Goal: Task Accomplishment & Management: Manage account settings

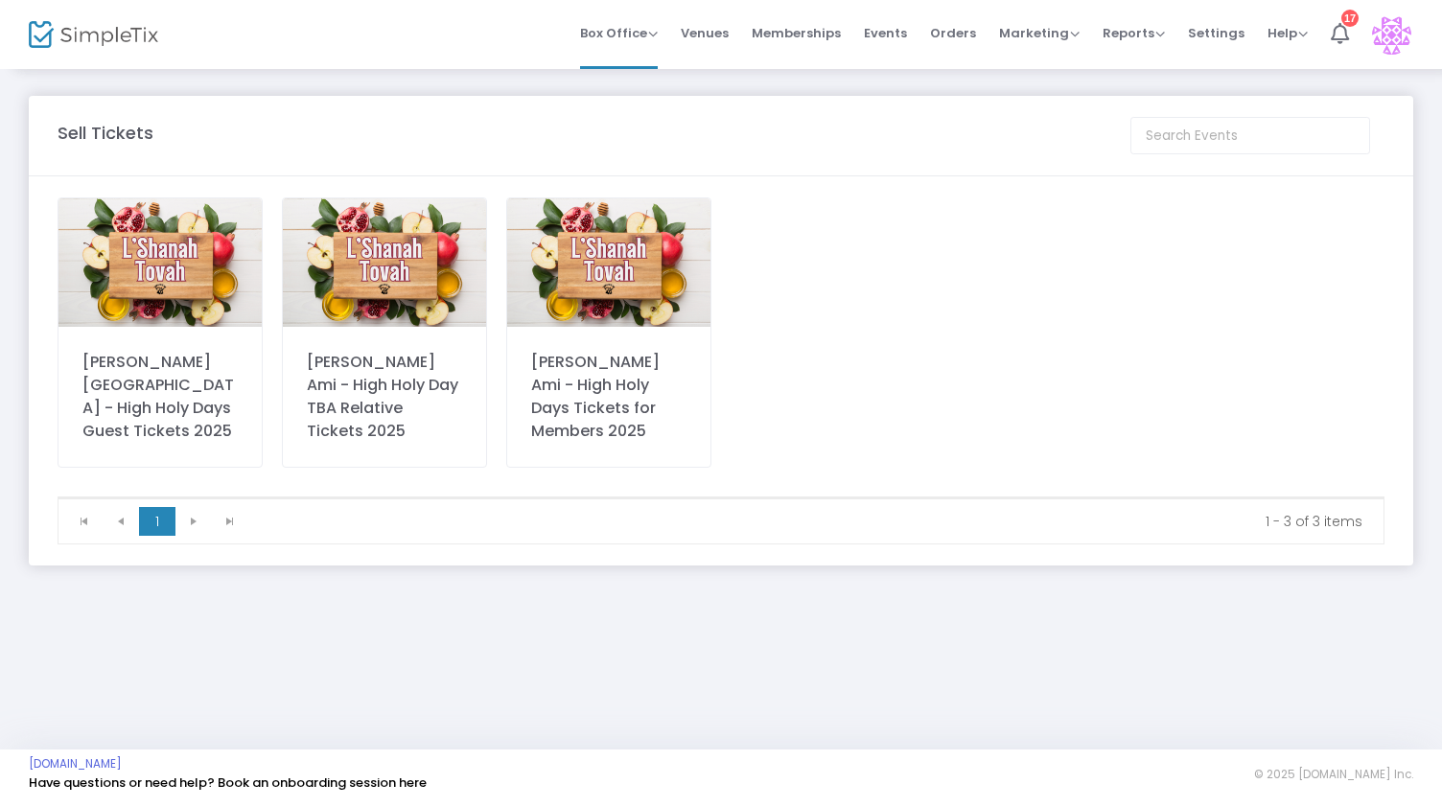
click at [967, 27] on span "Orders" at bounding box center [953, 33] width 46 height 49
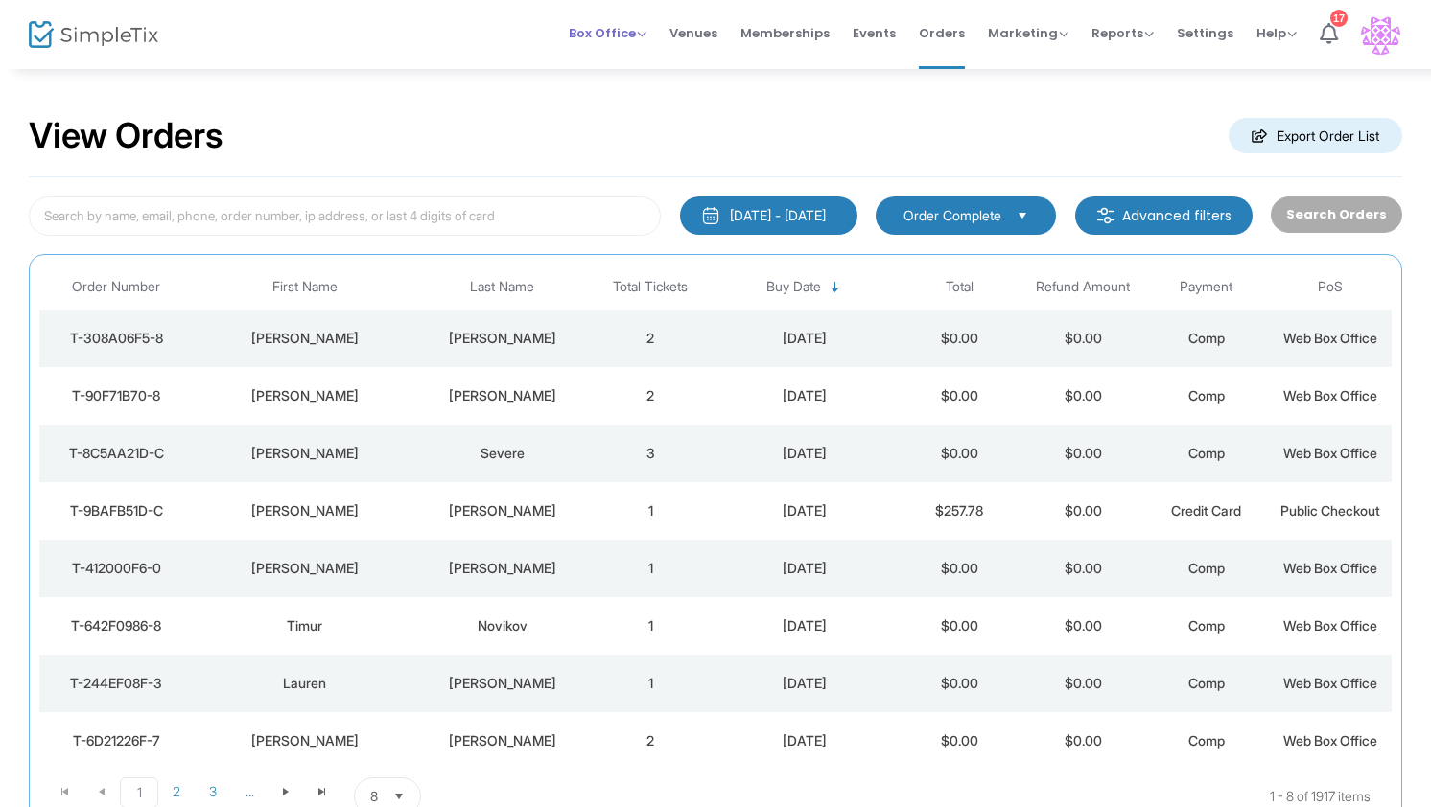
click at [628, 39] on span "Box Office" at bounding box center [608, 33] width 78 height 18
click at [627, 31] on span "Box Office" at bounding box center [608, 33] width 78 height 18
click at [997, 209] on span "Order Complete" at bounding box center [952, 215] width 98 height 19
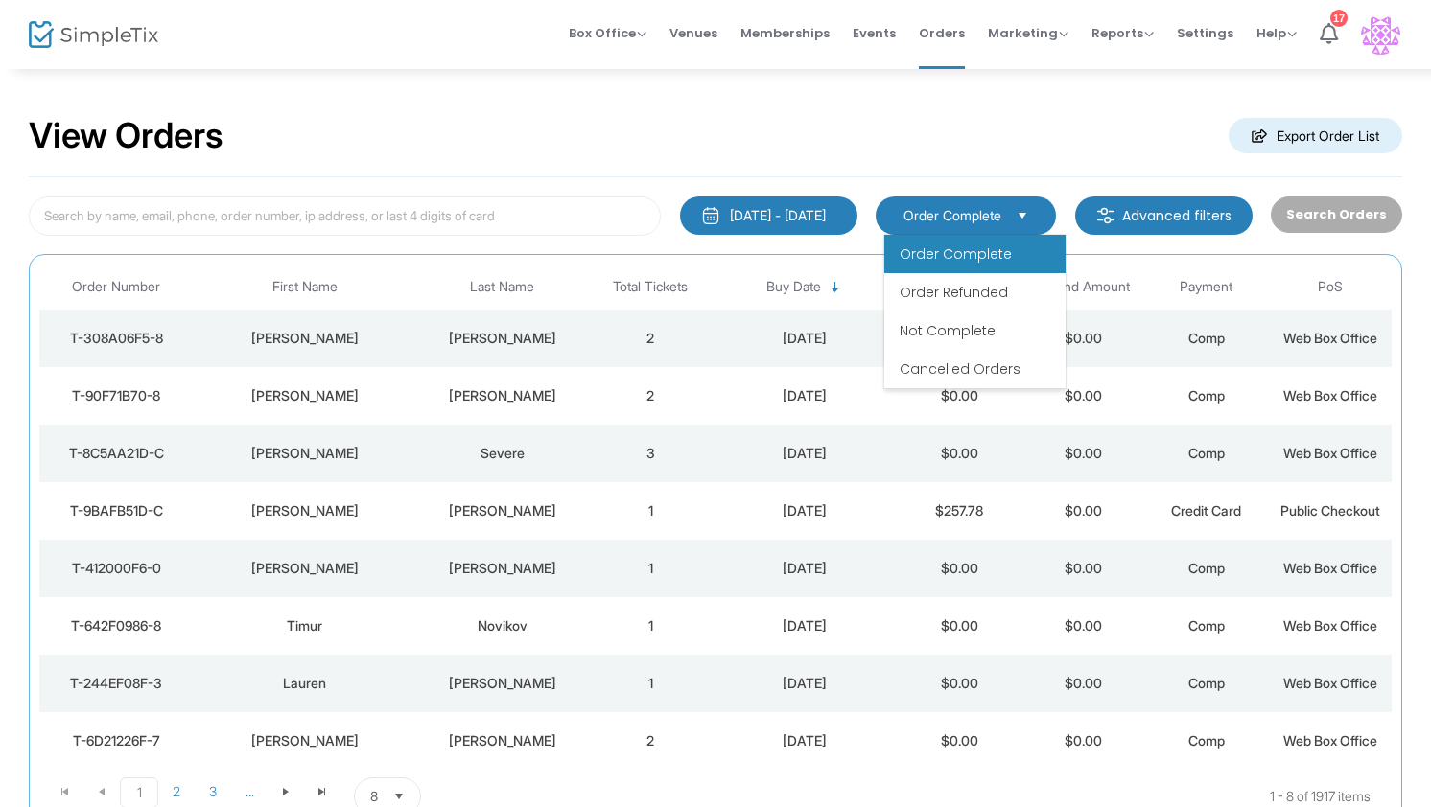
click at [997, 209] on span "Order Complete" at bounding box center [952, 215] width 98 height 19
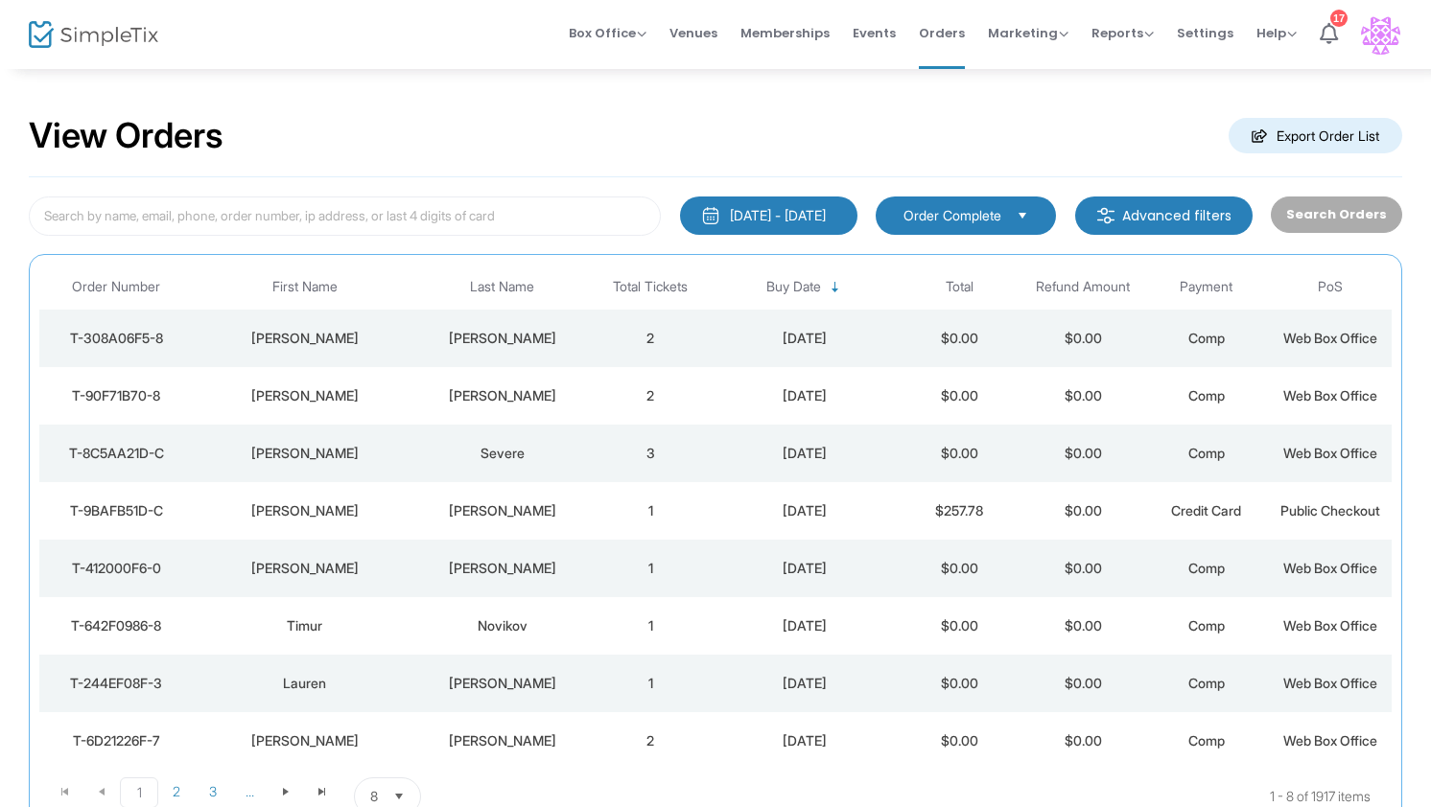
click at [1008, 130] on div "View Orders Export Order List" at bounding box center [715, 137] width 1373 height 82
click at [1135, 198] on m-button "Advanced filters" at bounding box center [1163, 216] width 177 height 38
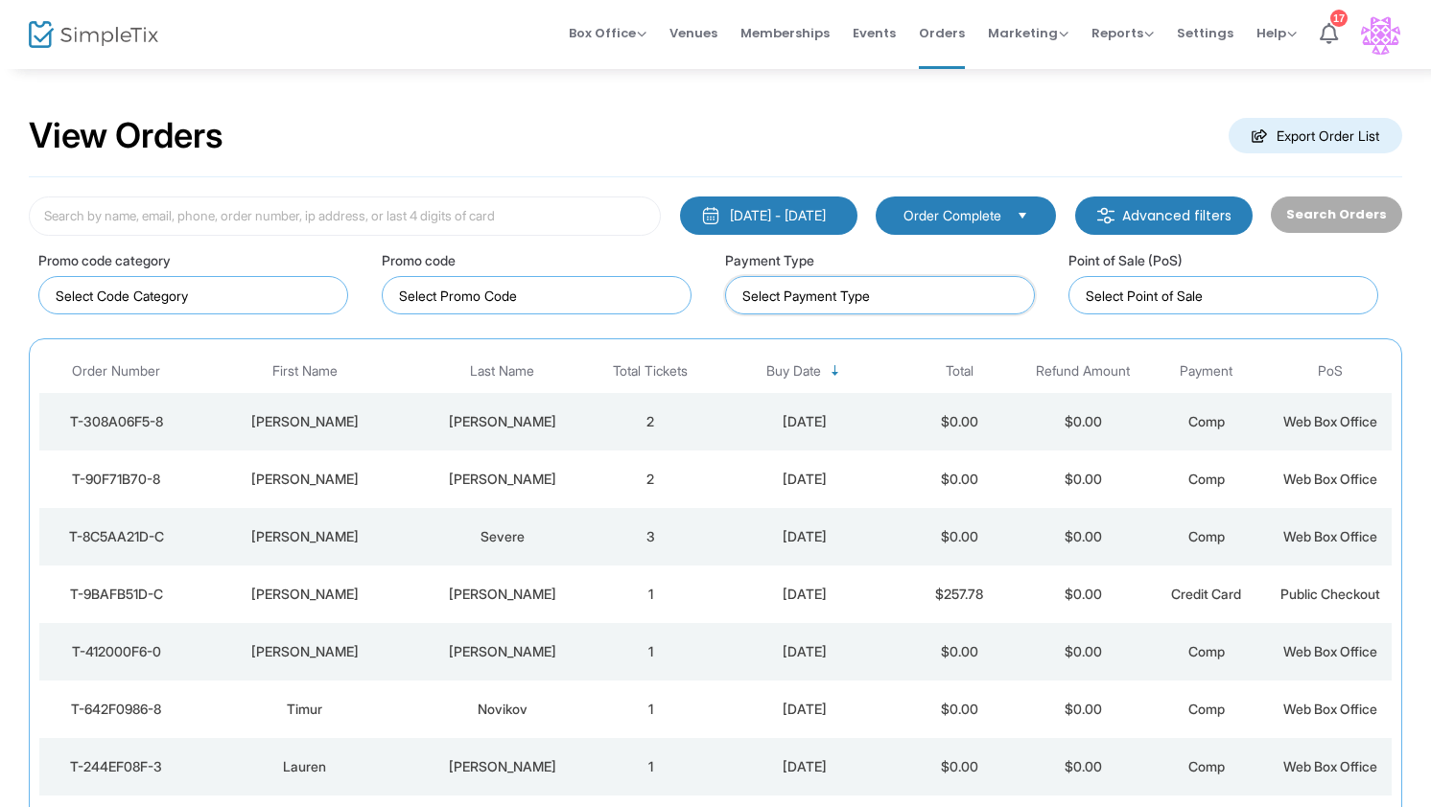
click at [761, 304] on kendo-taglist at bounding box center [880, 295] width 308 height 36
click at [169, 268] on label "Promo code category" at bounding box center [104, 260] width 132 height 20
click at [159, 307] on kendo-taglist at bounding box center [193, 295] width 308 height 36
click at [516, 309] on kendo-taglist at bounding box center [537, 295] width 308 height 36
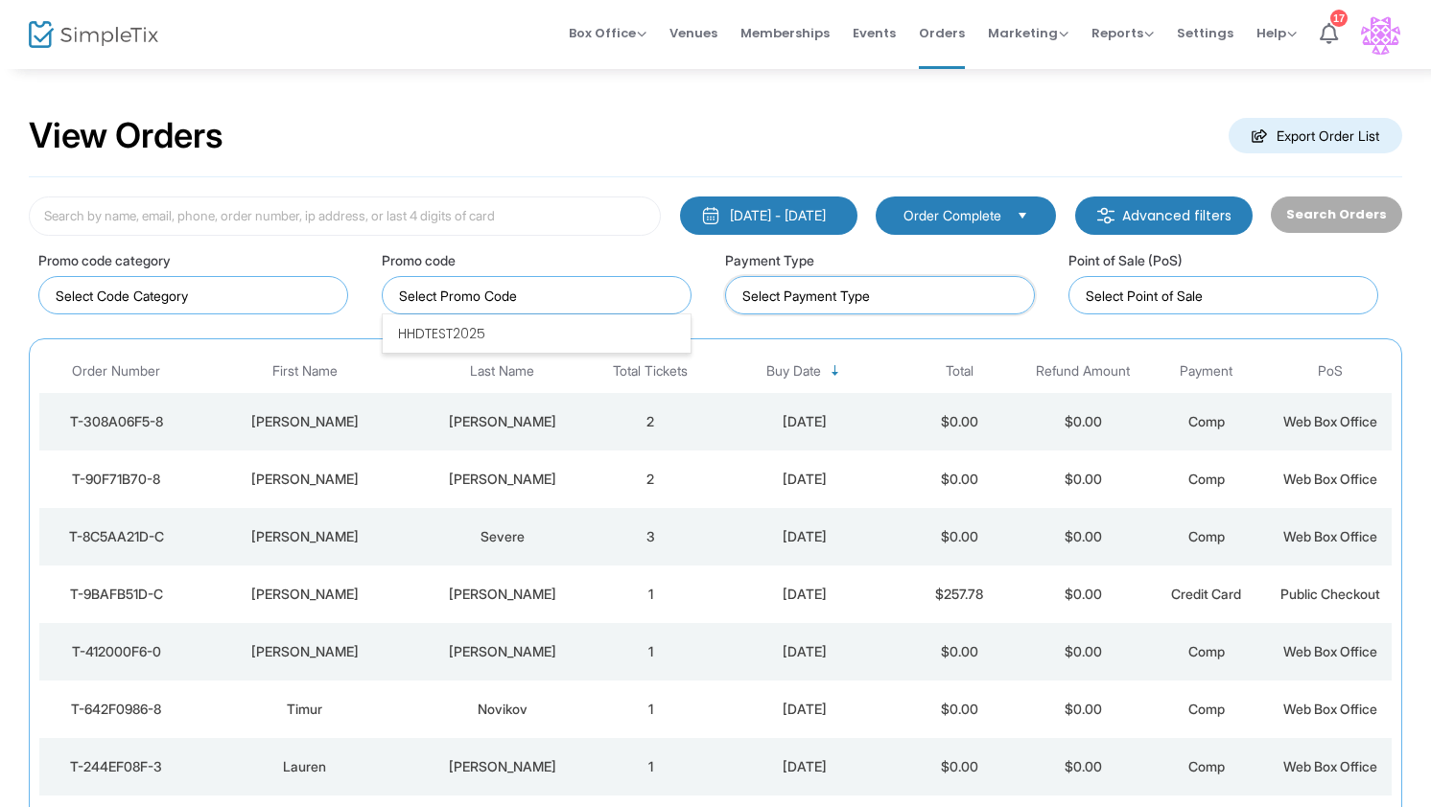
click at [819, 282] on kendo-taglist at bounding box center [880, 295] width 308 height 36
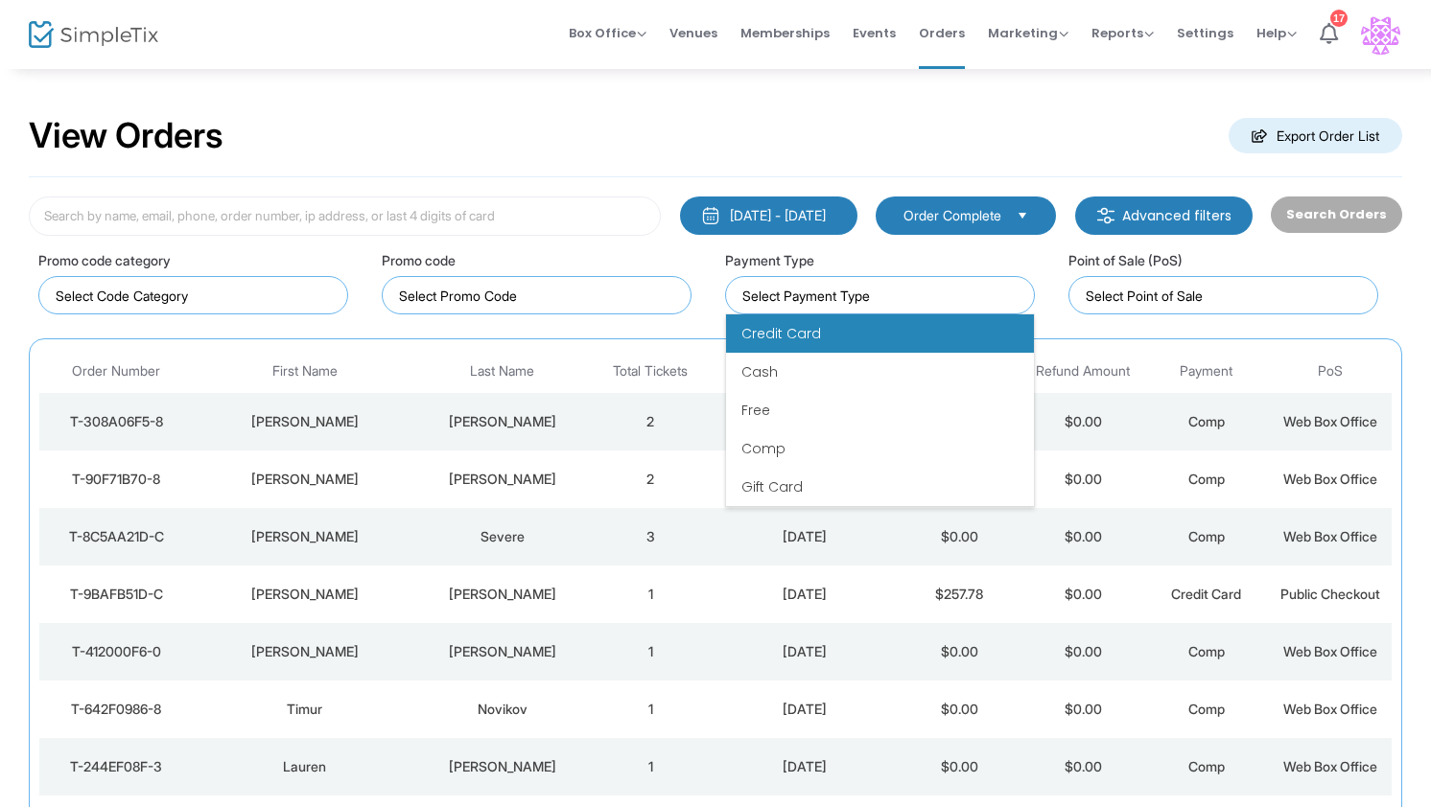
click at [792, 321] on li "Credit Card" at bounding box center [880, 334] width 308 height 38
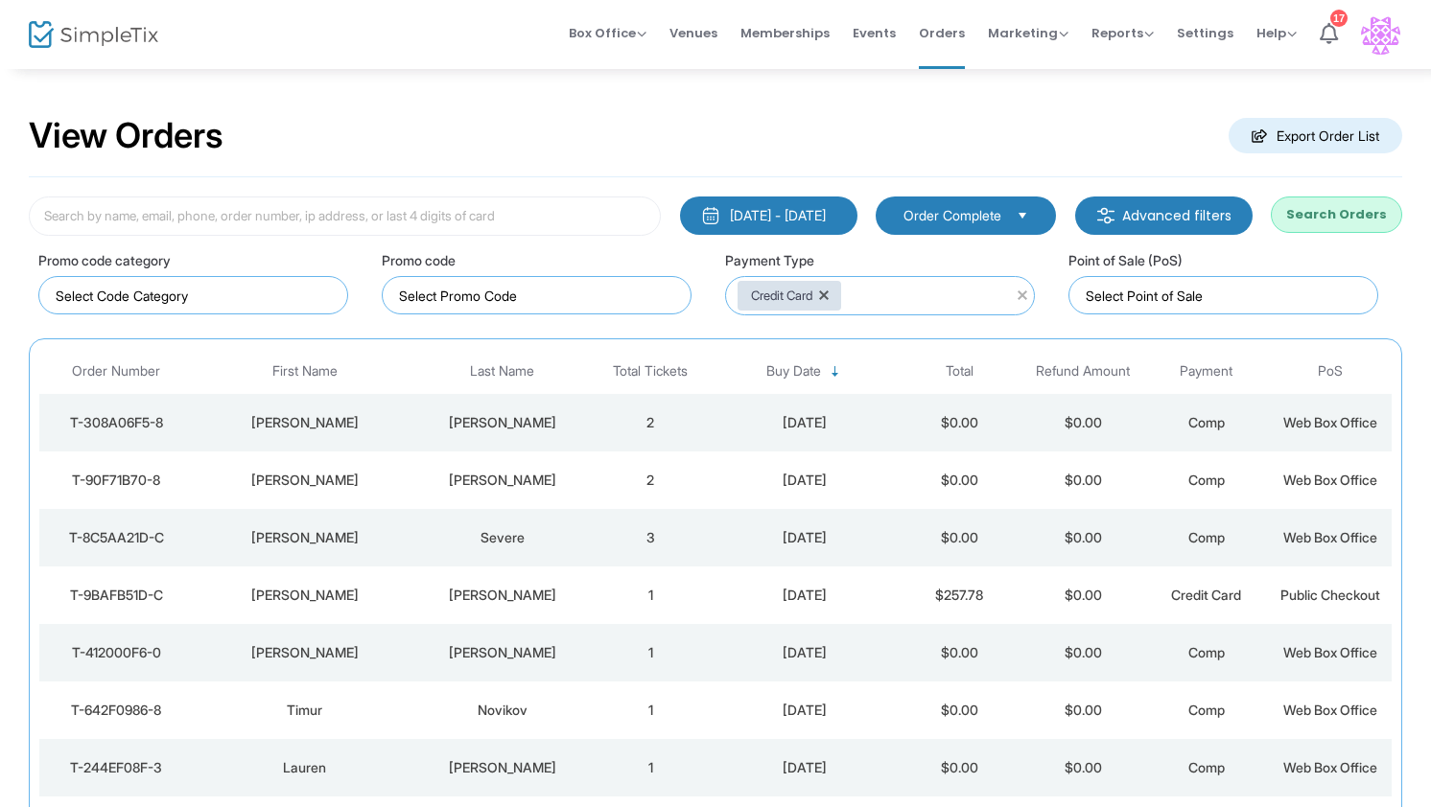
click at [1306, 218] on button "Search Orders" at bounding box center [1335, 215] width 131 height 36
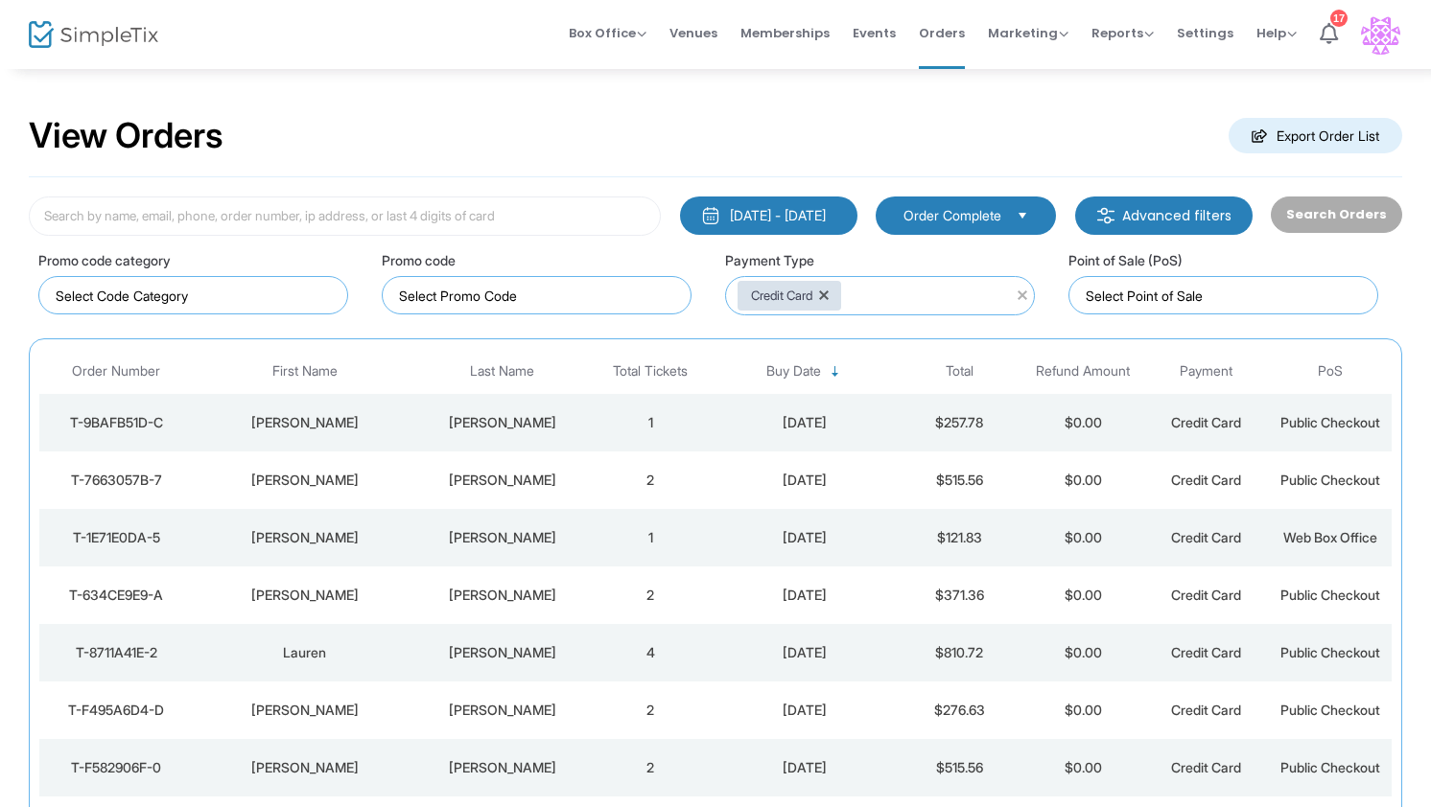
scroll to position [192, 0]
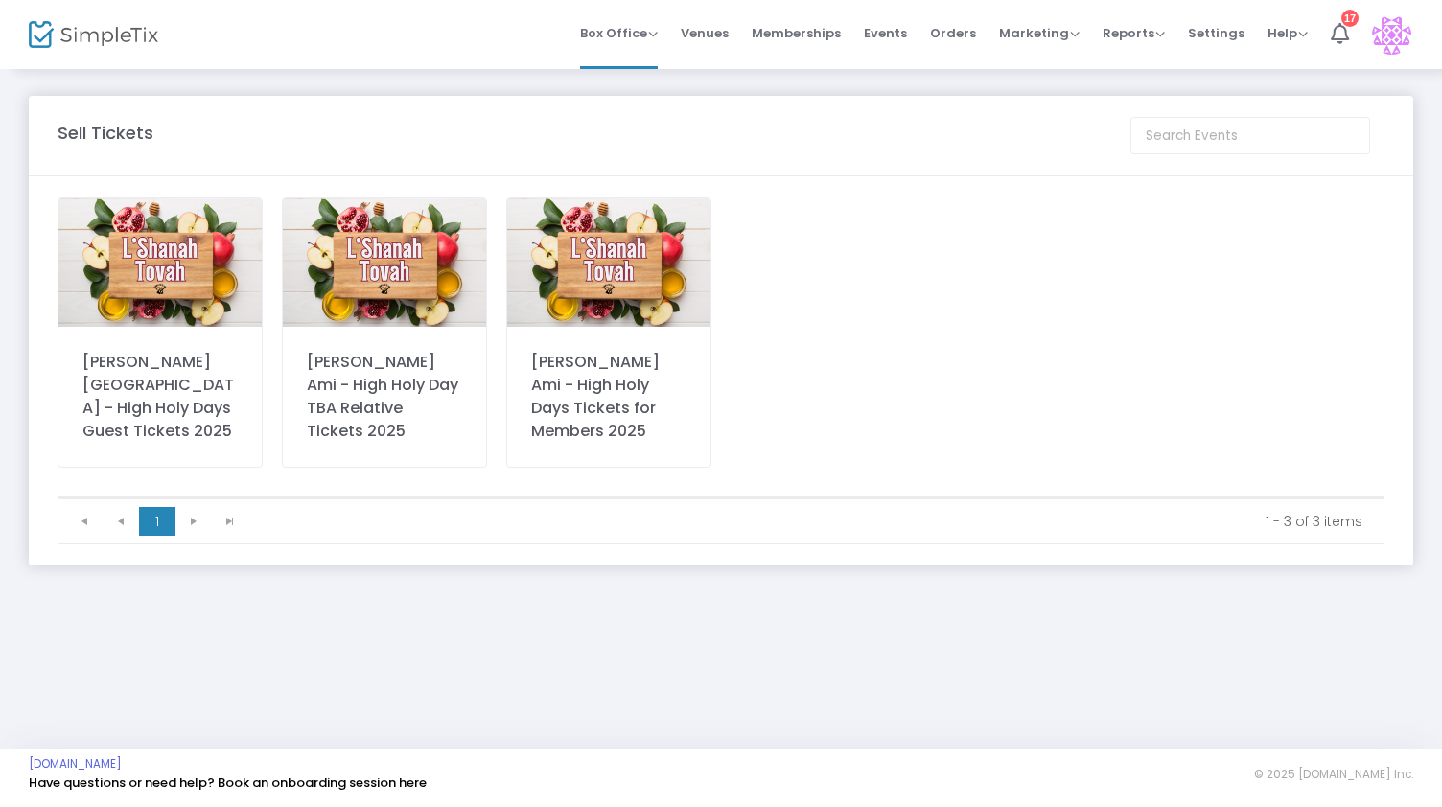
click at [587, 250] on img at bounding box center [608, 262] width 203 height 128
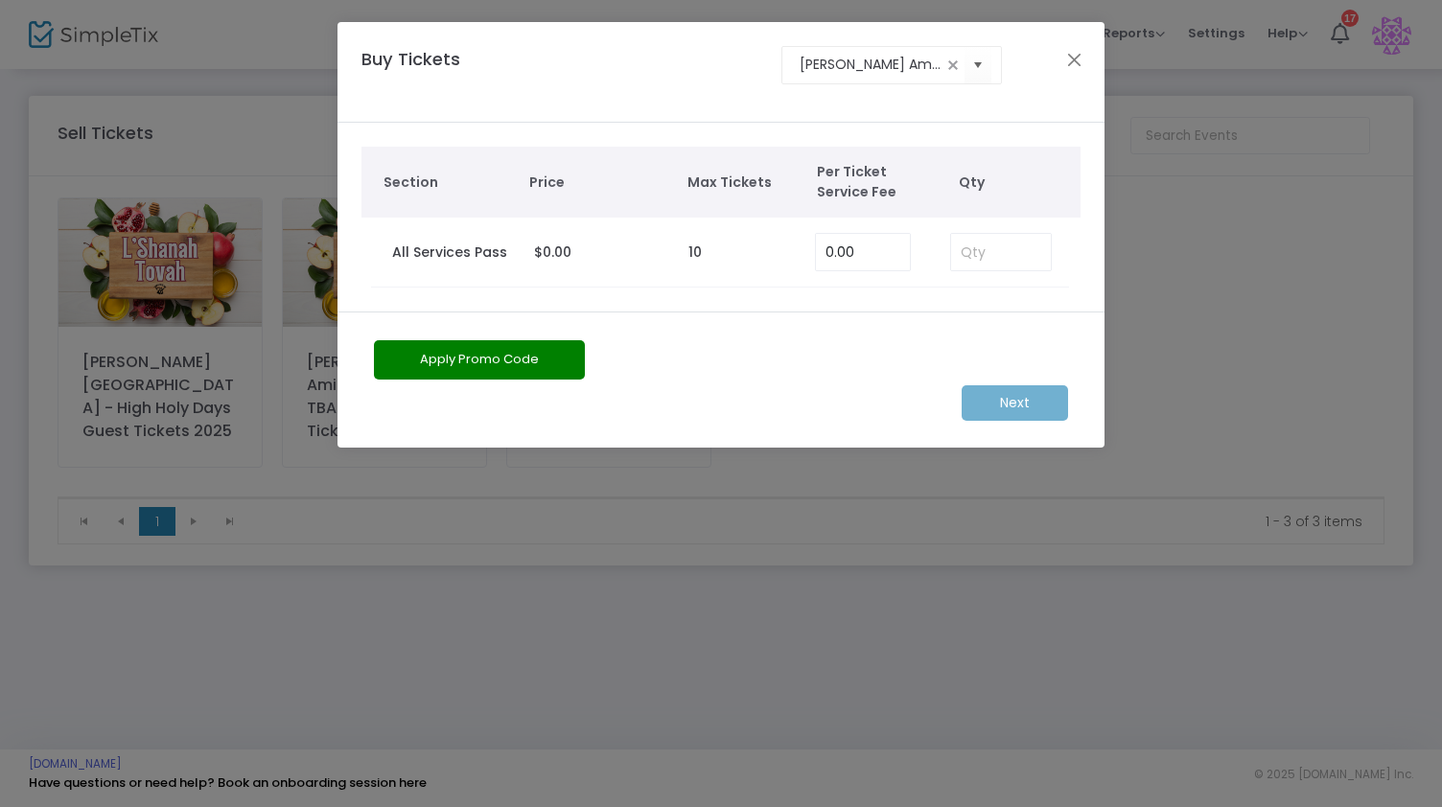
click at [1060, 57] on div "Buy Tickets Temple Beth Ami - High Holy Days Tickets for Members 2025" at bounding box center [711, 72] width 719 height 53
click at [1075, 61] on button "Close" at bounding box center [1074, 59] width 25 height 25
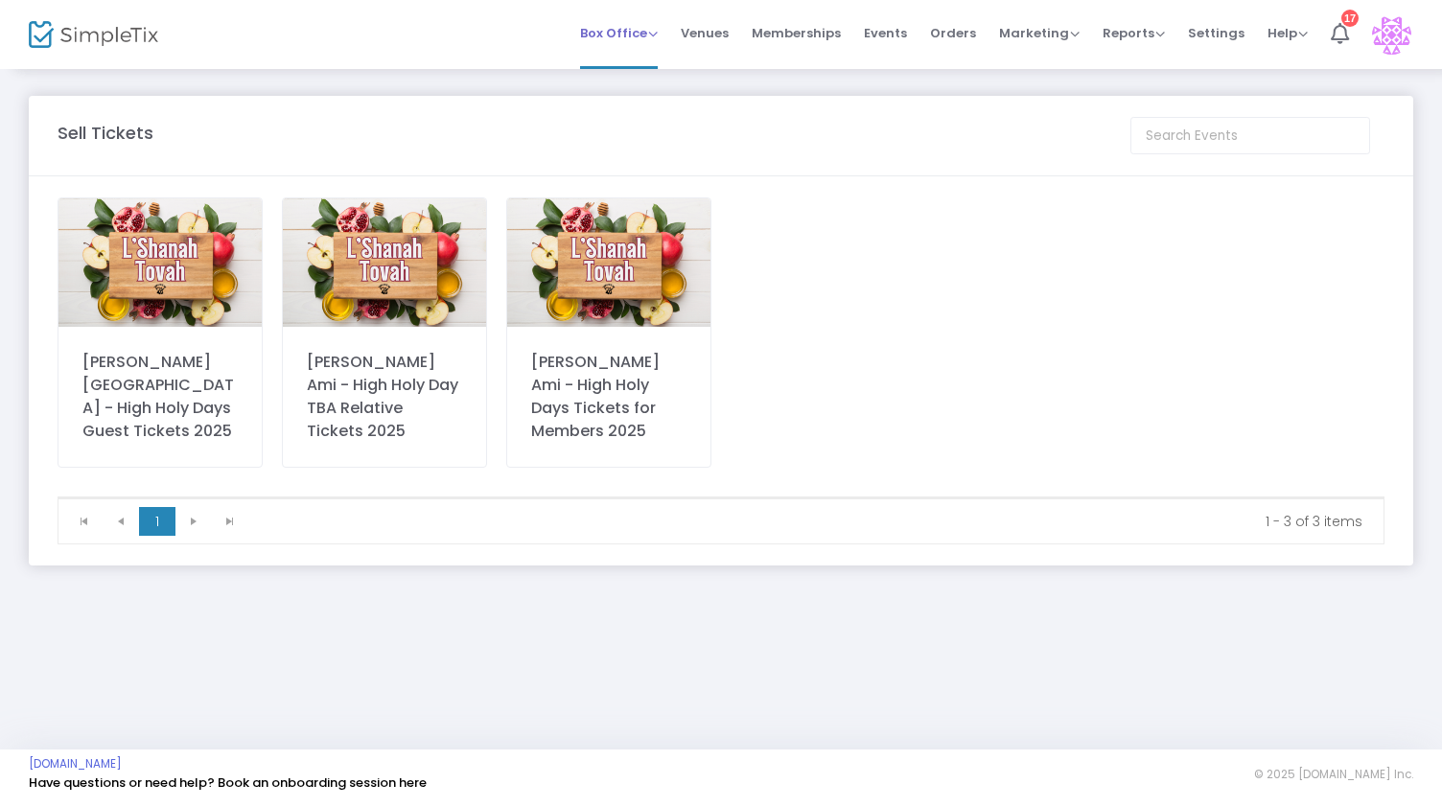
click at [658, 28] on span "Box Office" at bounding box center [619, 33] width 78 height 18
click at [894, 30] on span "Events" at bounding box center [885, 33] width 43 height 49
